Goal: Find specific page/section: Find specific page/section

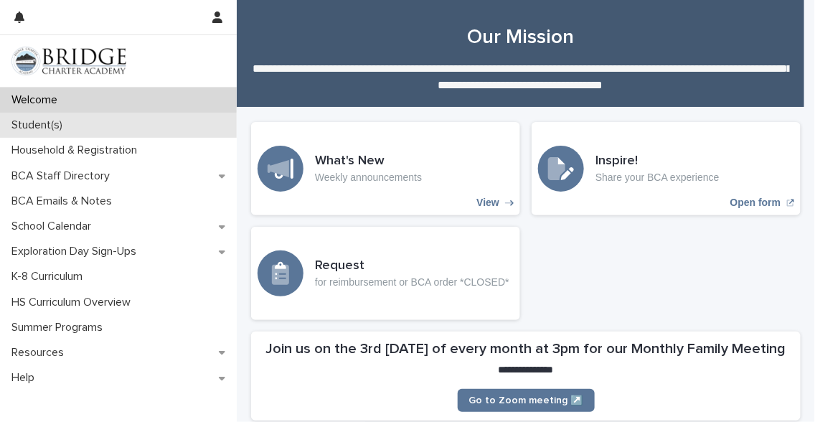
click at [53, 128] on p "Student(s)" at bounding box center [40, 125] width 68 height 14
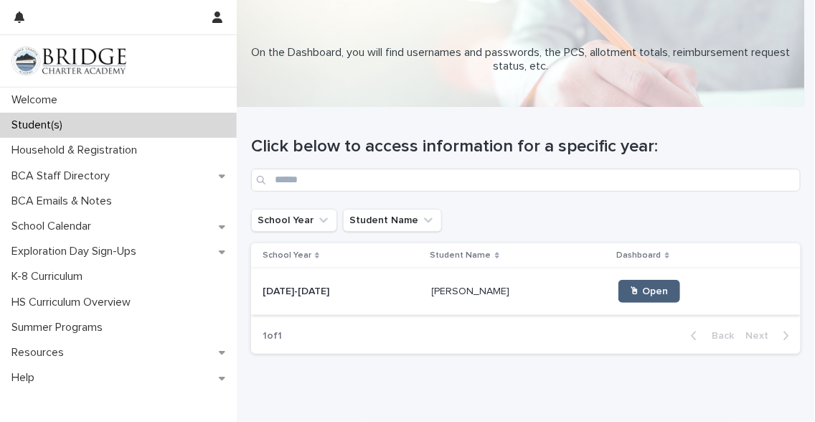
click at [630, 286] on span "🖱 Open" at bounding box center [649, 291] width 39 height 10
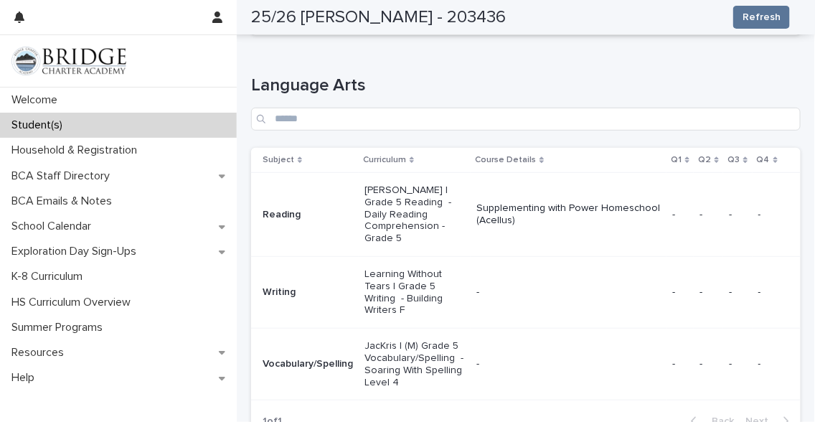
scroll to position [161, 0]
